Goal: Information Seeking & Learning: Learn about a topic

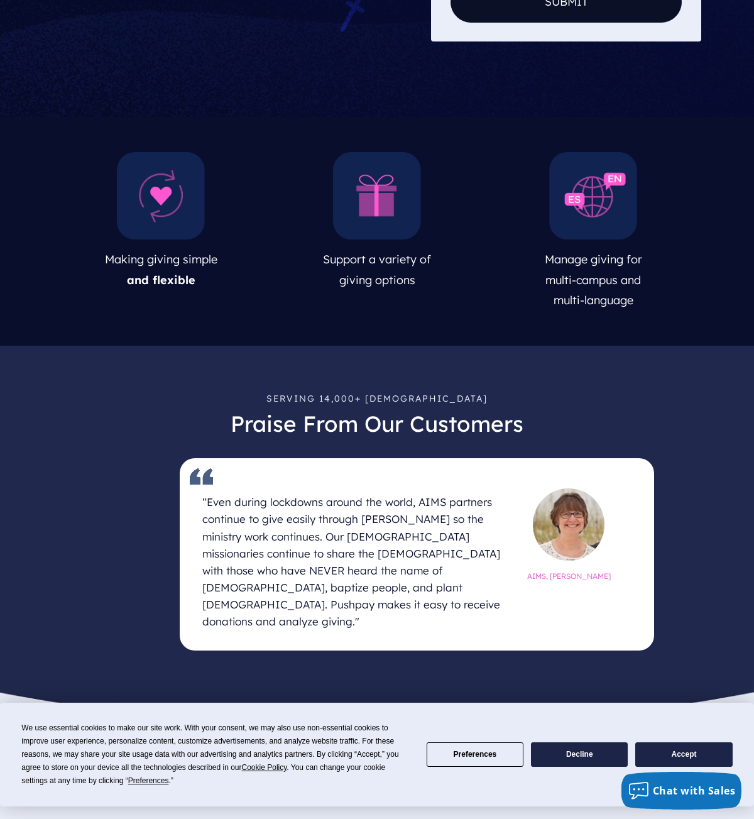
scroll to position [519, 0]
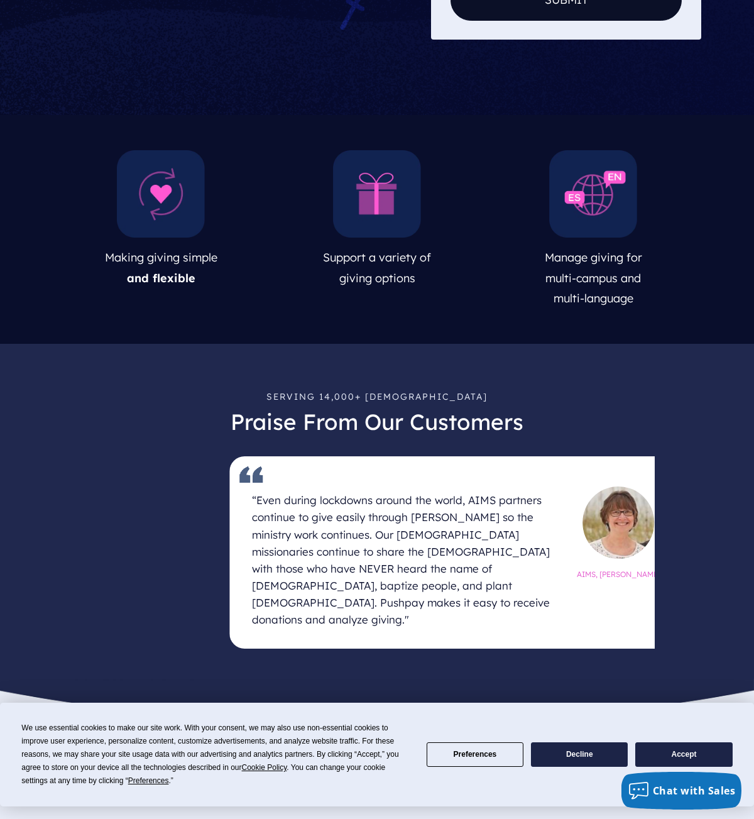
click at [267, 508] on h4 "“Even during lockdowns around the world, AIMS partners continue to give easily …" at bounding box center [405, 559] width 307 height 147
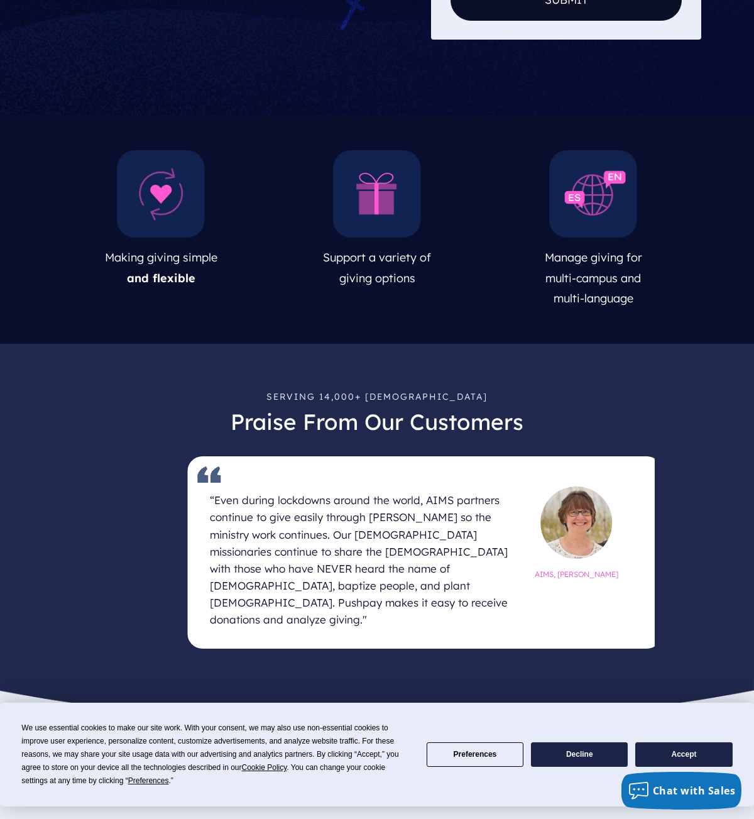
click at [226, 491] on h4 "“Even during lockdowns around the world, AIMS partners continue to give easily …" at bounding box center [363, 559] width 307 height 147
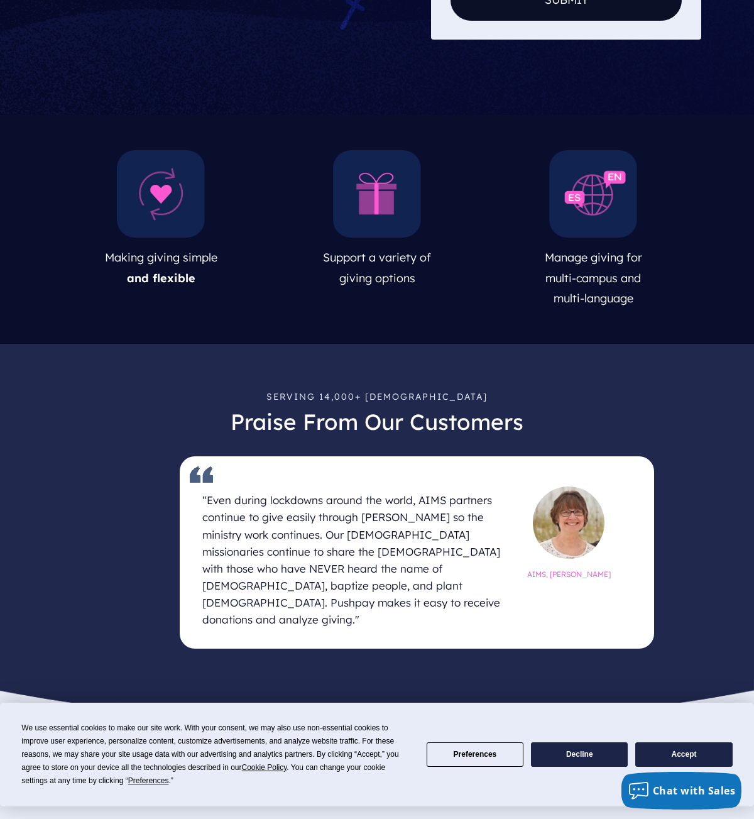
click at [440, 569] on h4 "“Even during lockdowns around the world, AIMS partners continue to give easily …" at bounding box center [355, 559] width 307 height 147
click at [444, 569] on h4 "“Even during lockdowns around the world, AIMS partners continue to give easily …" at bounding box center [355, 559] width 307 height 147
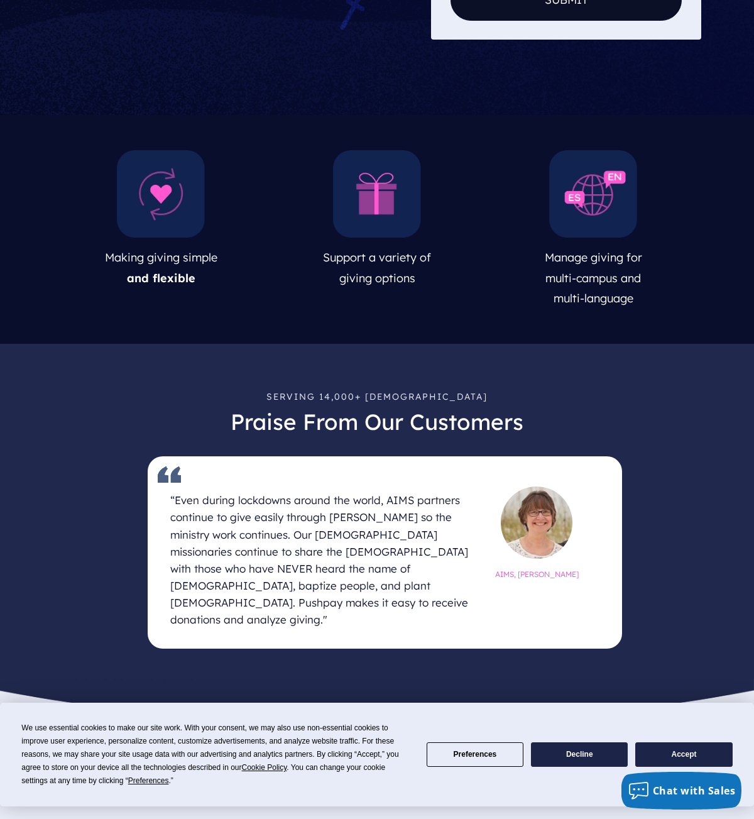
click at [405, 552] on h4 "“Even during lockdowns around the world, AIMS partners continue to give easily …" at bounding box center [323, 559] width 307 height 147
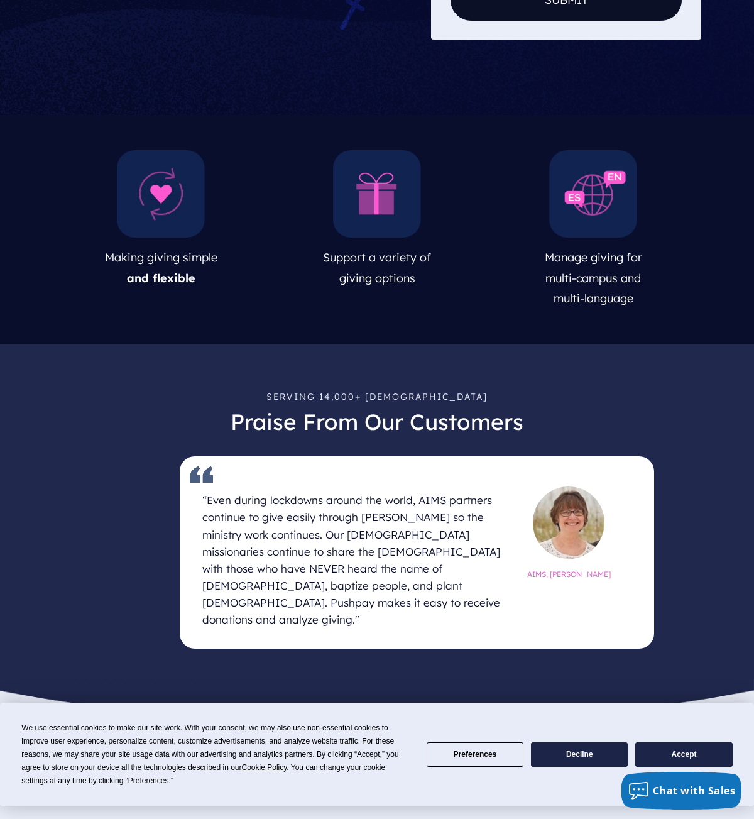
click at [367, 525] on h4 "“Even during lockdowns around the world, AIMS partners continue to give easily …" at bounding box center [355, 559] width 307 height 147
click at [205, 486] on h4 "“Even during lockdowns around the world, AIMS partners continue to give easily …" at bounding box center [355, 559] width 307 height 147
click at [434, 575] on h4 "“Even during lockdowns around the world, AIMS partners continue to give easily …" at bounding box center [355, 559] width 307 height 147
click at [428, 567] on h4 "“Even during lockdowns around the world, AIMS partners continue to give easily …" at bounding box center [355, 559] width 307 height 147
click at [429, 567] on h4 "“Even during lockdowns around the world, AIMS partners continue to give easily …" at bounding box center [355, 559] width 307 height 147
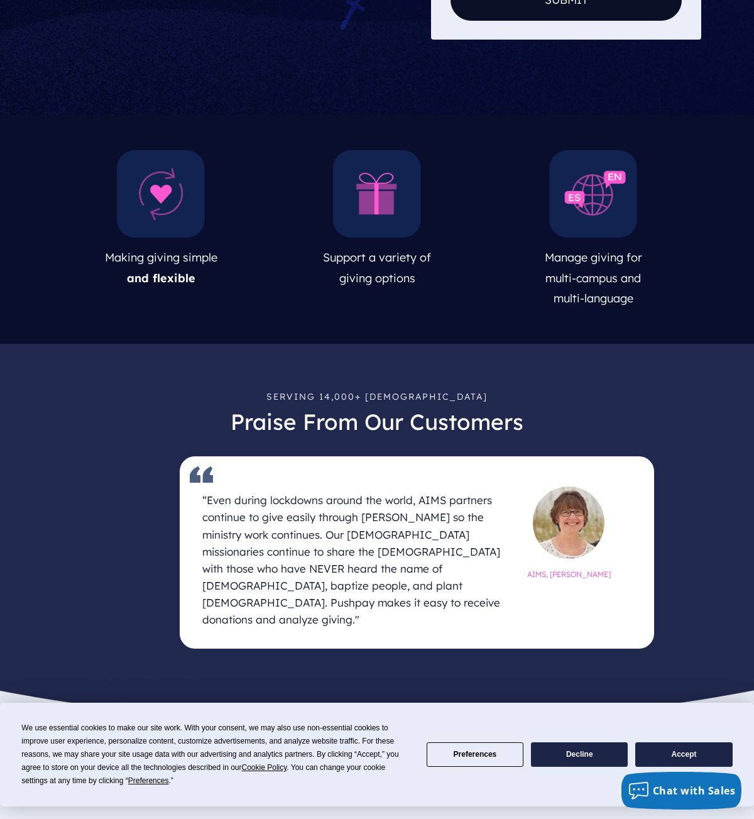
click at [429, 567] on h4 "“Even during lockdowns around the world, AIMS partners continue to give easily …" at bounding box center [355, 559] width 307 height 147
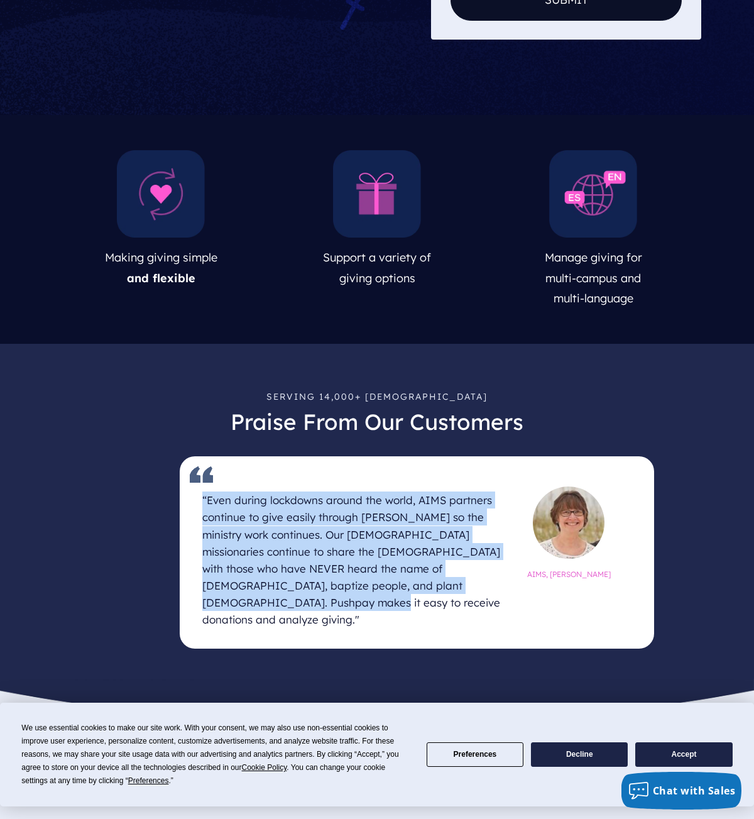
drag, startPoint x: 427, startPoint y: 567, endPoint x: 179, endPoint y: 481, distance: 262.3
click at [179, 481] on article "“Even during lockdowns around the world, AIMS partners continue to give easily …" at bounding box center [377, 552] width 556 height 192
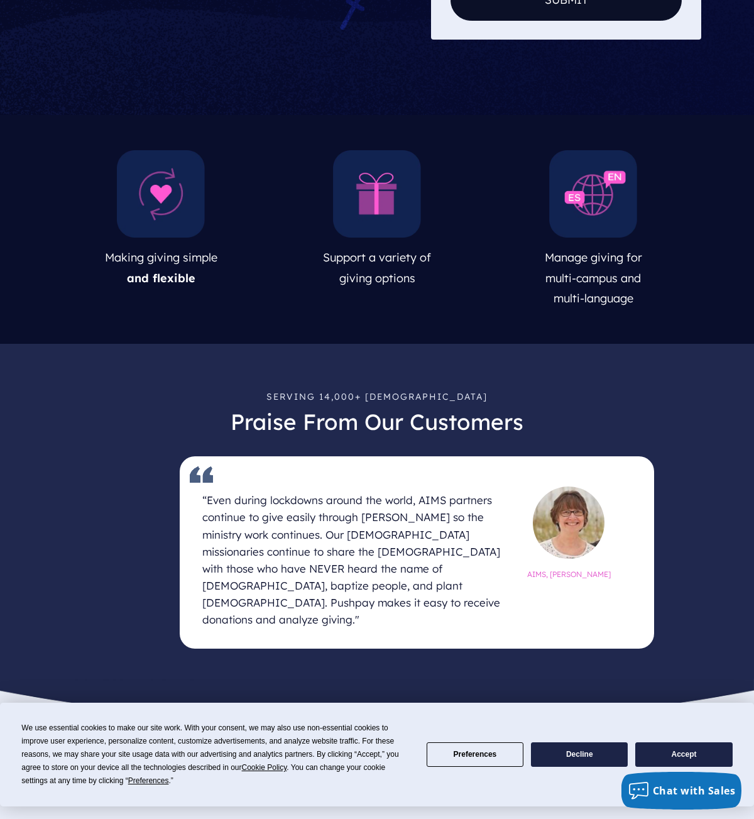
click at [476, 578] on h4 "“Even during lockdowns around the world, AIMS partners continue to give easily …" at bounding box center [355, 559] width 307 height 147
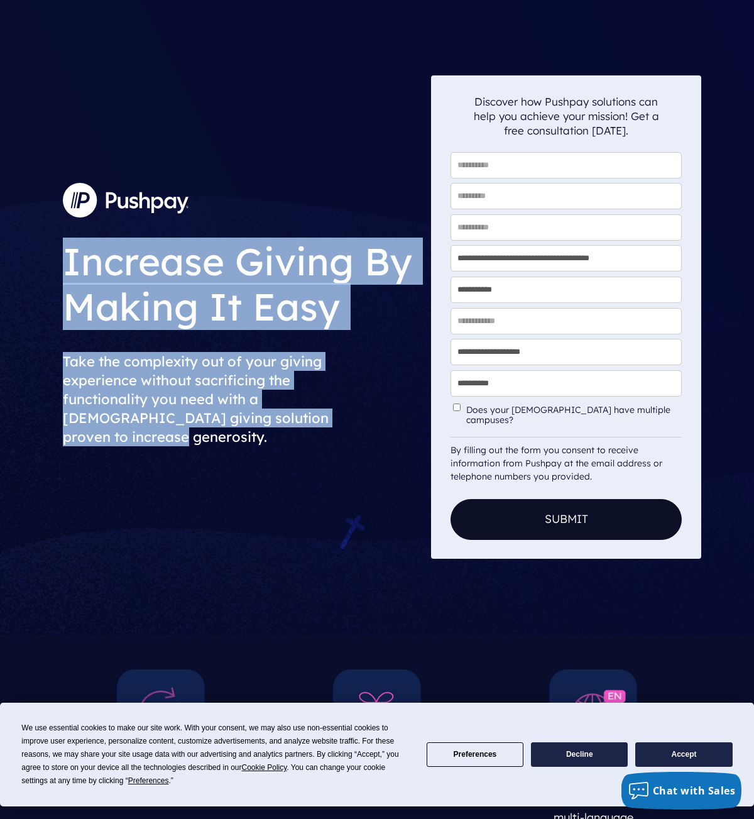
scroll to position [1, 1]
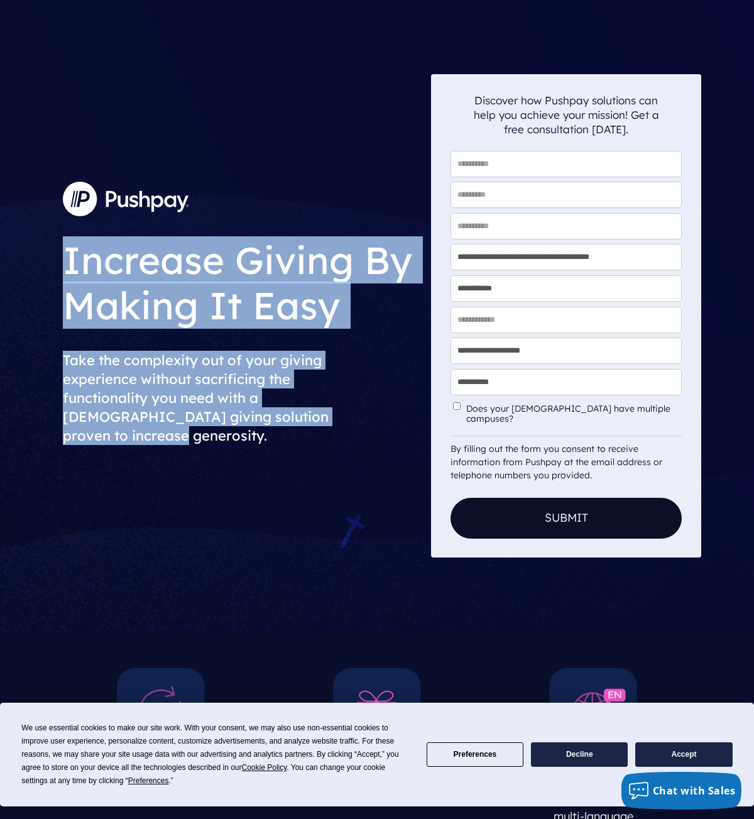
drag, startPoint x: 61, startPoint y: 249, endPoint x: 269, endPoint y: 396, distance: 254.7
click at [357, 447] on div "Increase Giving By Making It Easy Take the complexity out of your giving experi…" at bounding box center [242, 315] width 378 height 483
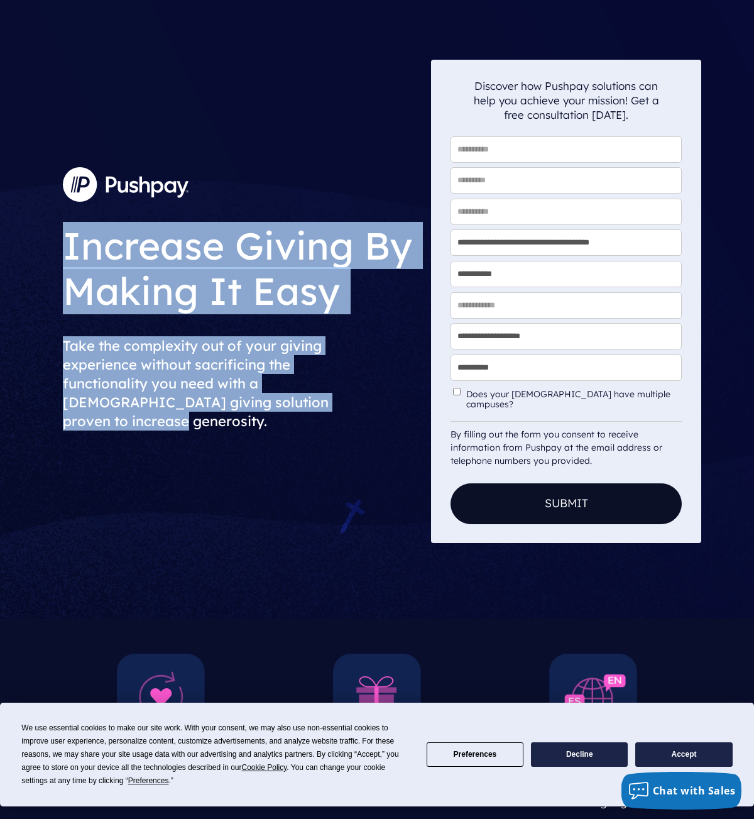
scroll to position [18, 0]
